Goal: Task Accomplishment & Management: Manage account settings

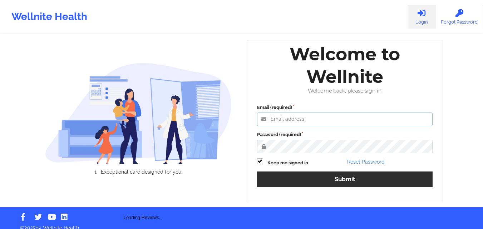
type input "[PERSON_NAME][EMAIL_ADDRESS][PERSON_NAME][DOMAIN_NAME]"
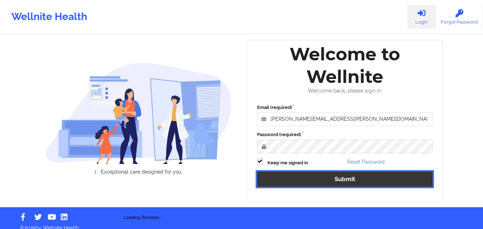
click at [287, 182] on button "Submit" at bounding box center [345, 179] width 176 height 15
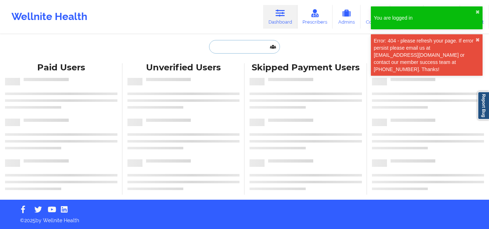
click at [235, 44] on input "text" at bounding box center [244, 47] width 71 height 14
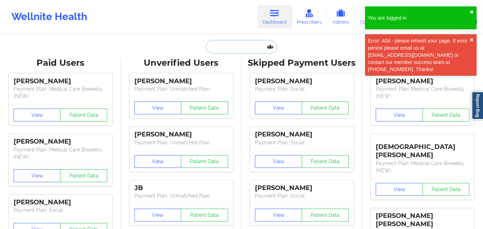
paste input "[PERSON_NAME]"
type input "[PERSON_NAME]"
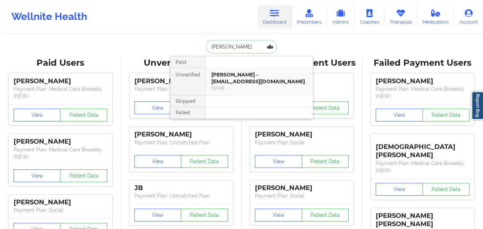
click at [236, 80] on div "[PERSON_NAME] - [EMAIL_ADDRESS][DOMAIN_NAME]" at bounding box center [259, 78] width 96 height 13
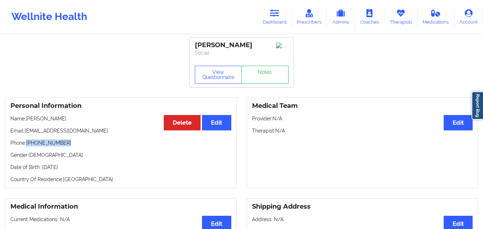
drag, startPoint x: 28, startPoint y: 147, endPoint x: 77, endPoint y: 147, distance: 49.0
click at [77, 147] on p "Phone: [PHONE_NUMBER]" at bounding box center [120, 143] width 221 height 7
copy p "[PHONE_NUMBER]"
click at [129, 147] on p "Phone: [PHONE_NUMBER]" at bounding box center [120, 143] width 221 height 7
drag, startPoint x: 28, startPoint y: 146, endPoint x: 67, endPoint y: 147, distance: 39.4
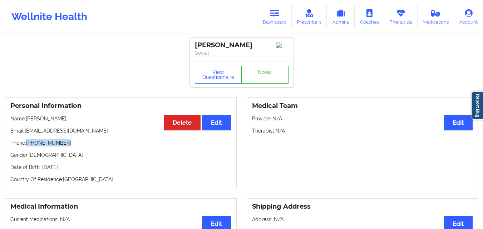
click at [67, 147] on p "Phone: [PHONE_NUMBER]" at bounding box center [120, 143] width 221 height 7
copy p "[PHONE_NUMBER]"
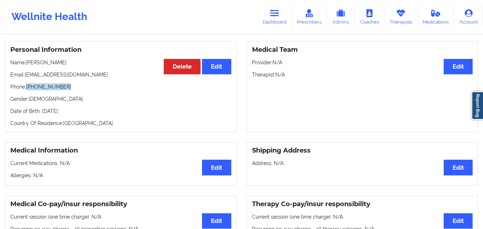
scroll to position [8, 0]
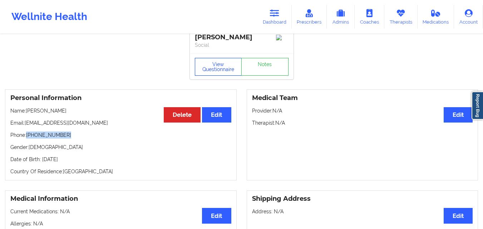
click at [211, 67] on button "View Questionnaire" at bounding box center [218, 67] width 47 height 18
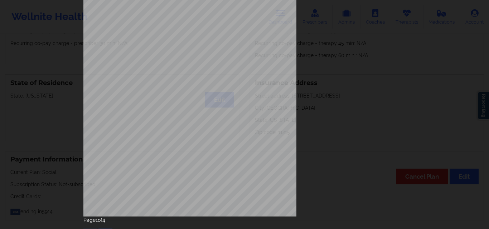
scroll to position [112, 0]
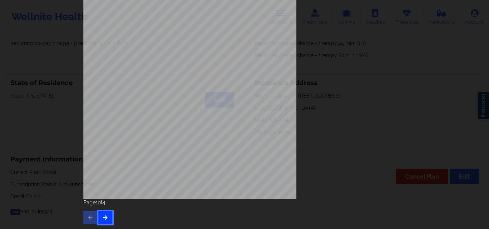
click at [103, 219] on icon "button" at bounding box center [105, 217] width 6 height 4
click at [104, 219] on icon "button" at bounding box center [105, 217] width 6 height 4
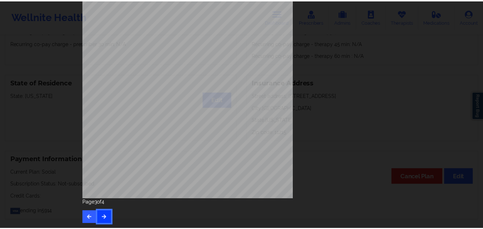
scroll to position [0, 0]
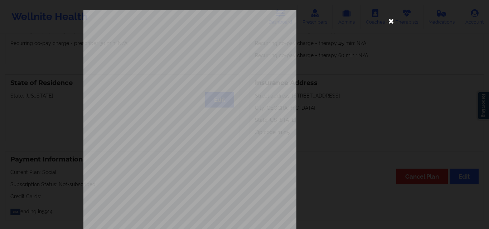
click at [388, 20] on icon at bounding box center [390, 20] width 11 height 11
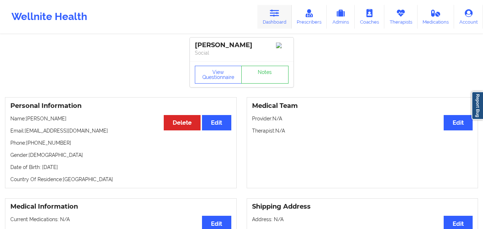
click at [276, 18] on link "Dashboard" at bounding box center [275, 17] width 34 height 24
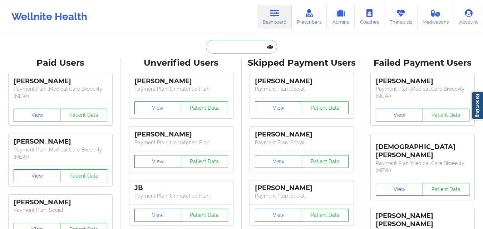
click at [243, 44] on input "text" at bounding box center [241, 47] width 71 height 14
paste input "[EMAIL_ADDRESS][DOMAIN_NAME]"
type input "[EMAIL_ADDRESS][DOMAIN_NAME]"
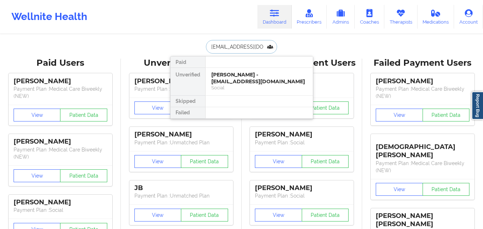
scroll to position [0, 9]
click at [247, 82] on div "[PERSON_NAME] - [EMAIL_ADDRESS][DOMAIN_NAME]" at bounding box center [259, 78] width 96 height 13
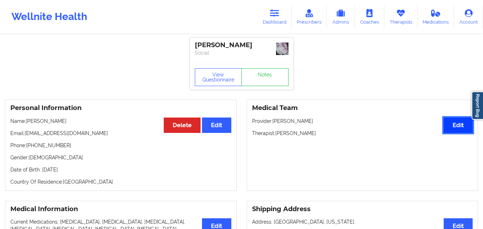
click at [449, 125] on button "Edit" at bounding box center [458, 125] width 29 height 15
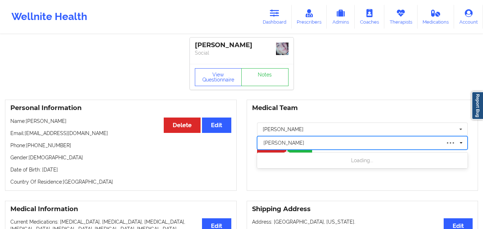
click at [318, 145] on div at bounding box center [352, 143] width 177 height 9
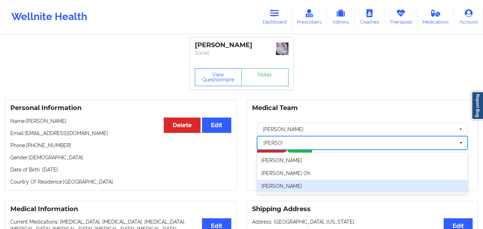
click at [298, 187] on div "[PERSON_NAME]" at bounding box center [362, 186] width 211 height 13
type input "[PERSON_NAME]"
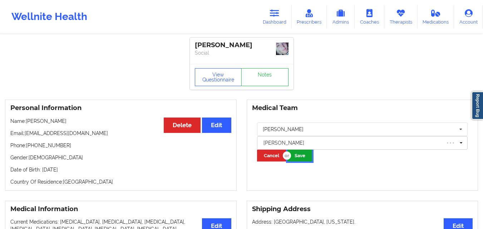
click at [302, 156] on button "Save" at bounding box center [300, 156] width 25 height 12
click at [273, 15] on icon at bounding box center [274, 13] width 9 height 8
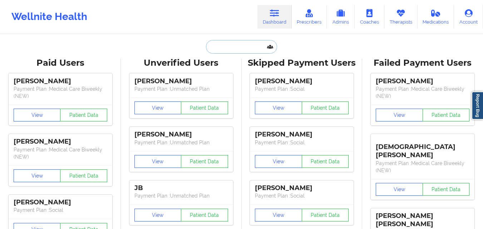
drag, startPoint x: 273, startPoint y: 15, endPoint x: 230, endPoint y: 47, distance: 54.2
click at [230, 47] on input "text" at bounding box center [241, 47] width 71 height 14
paste input "[PERSON_NAME]"
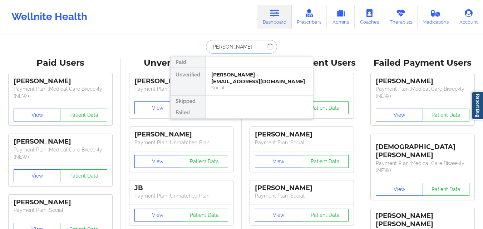
type input "[PERSON_NAME]"
click at [243, 85] on div "[PERSON_NAME] - [EMAIL_ADDRESS][DOMAIN_NAME] Social" at bounding box center [259, 82] width 107 height 28
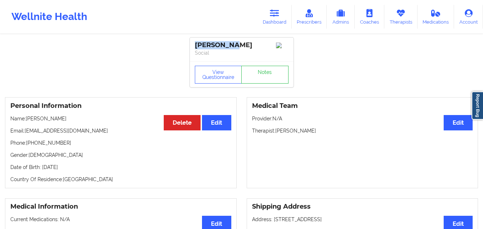
drag, startPoint x: 240, startPoint y: 48, endPoint x: 192, endPoint y: 45, distance: 47.6
click at [192, 45] on div "[PERSON_NAME] Social" at bounding box center [242, 50] width 104 height 24
copy div "[PERSON_NAME]"
